Goal: Transaction & Acquisition: Purchase product/service

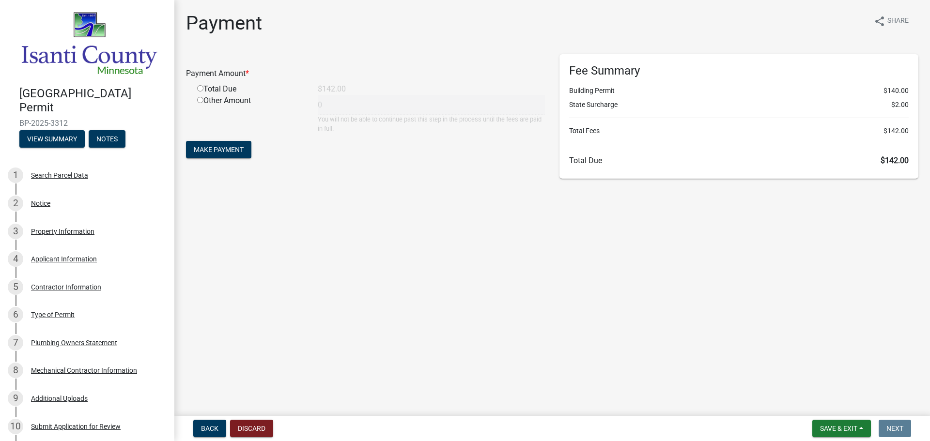
click at [202, 88] on input "radio" at bounding box center [200, 88] width 6 height 6
radio input "true"
type input "142"
click at [228, 152] on span "Make Payment" at bounding box center [219, 150] width 50 height 8
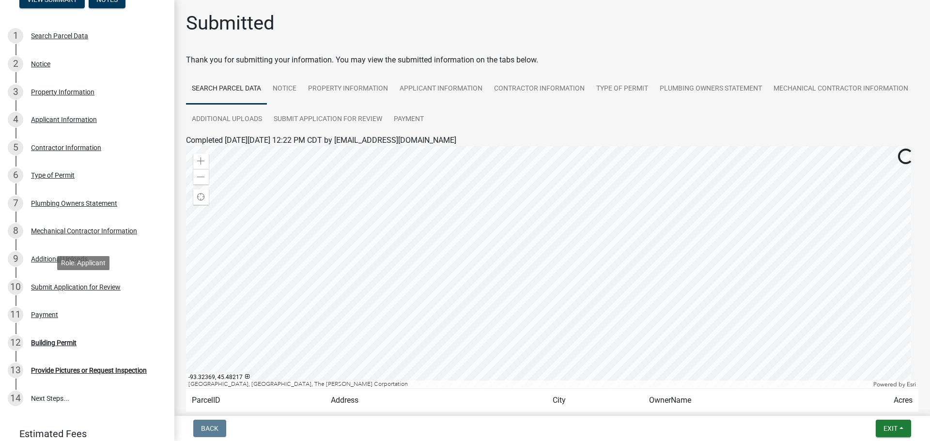
scroll to position [219, 0]
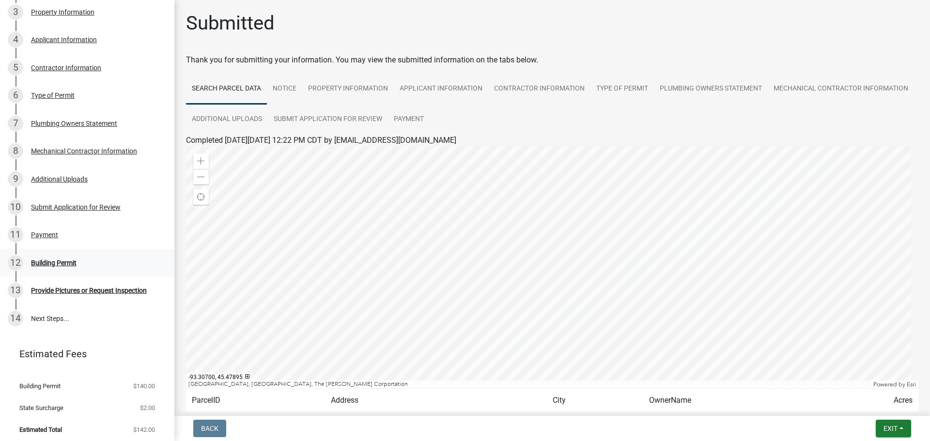
click at [49, 264] on div "12 Building Permit" at bounding box center [83, 263] width 151 height 16
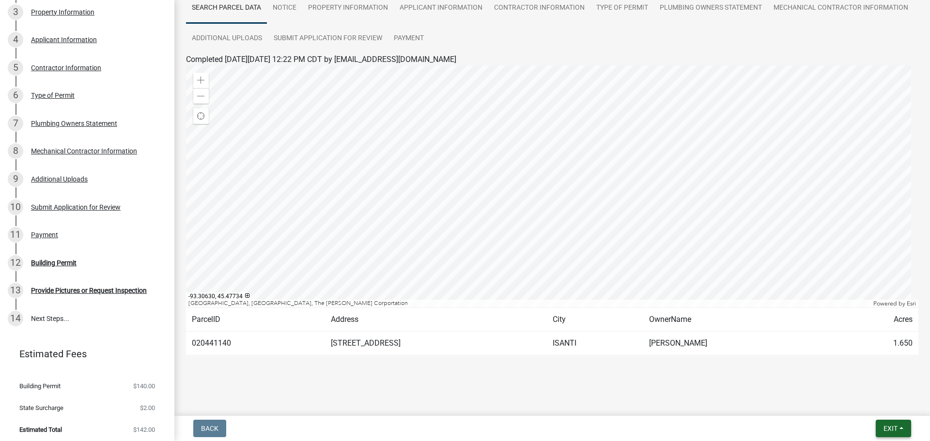
click at [891, 424] on button "Exit" at bounding box center [893, 428] width 35 height 17
click at [36, 232] on div "Payment" at bounding box center [44, 235] width 27 height 7
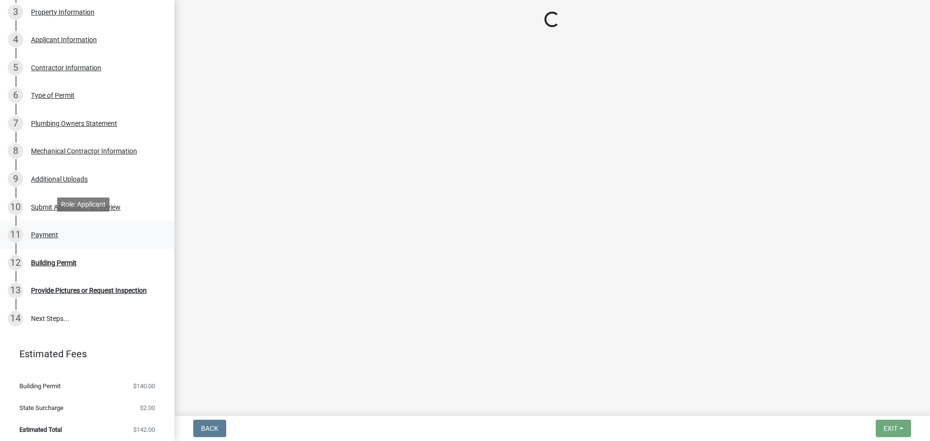
scroll to position [0, 0]
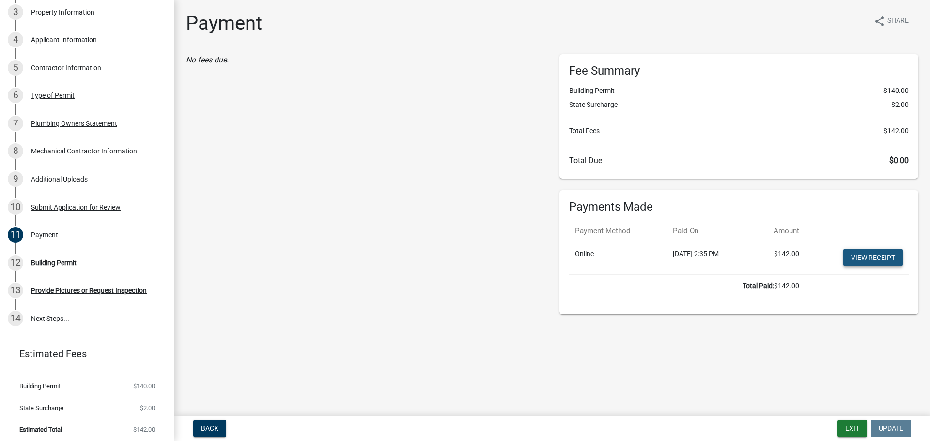
click at [872, 253] on link "View receipt" at bounding box center [873, 257] width 60 height 17
